Goal: Task Accomplishment & Management: Manage account settings

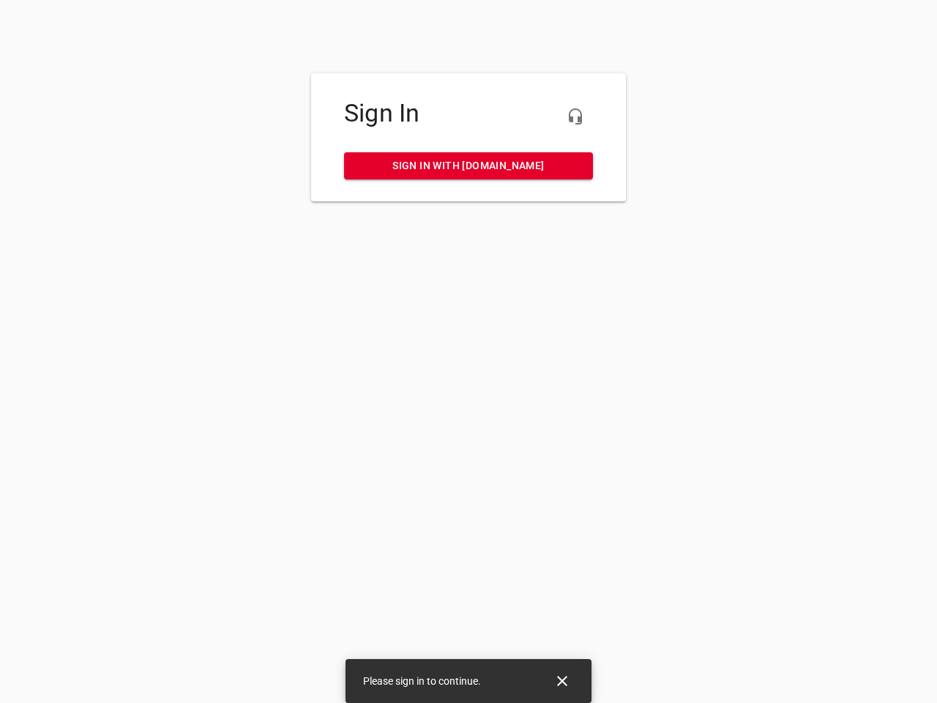
click at [575, 116] on icon "button" at bounding box center [576, 117] width 18 height 18
click at [562, 681] on icon "Close" at bounding box center [562, 681] width 10 height 10
